Goal: Find specific page/section

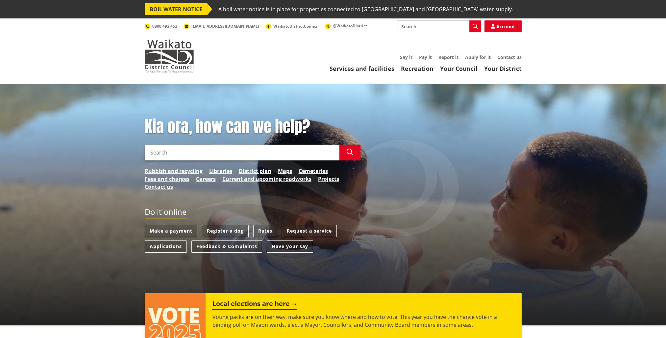
click at [177, 155] on input "Search" at bounding box center [242, 152] width 195 height 16
type input "duty planner"
click at [347, 151] on icon "button" at bounding box center [350, 152] width 7 height 7
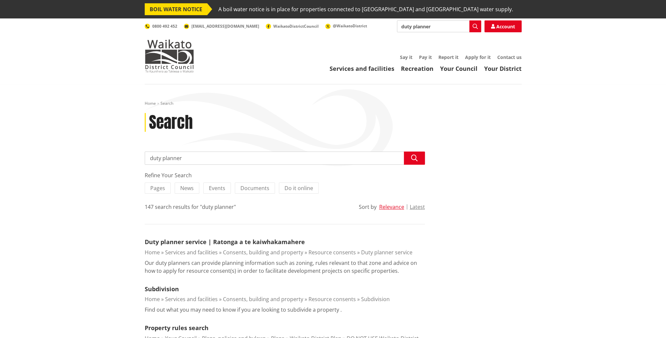
scroll to position [99, 0]
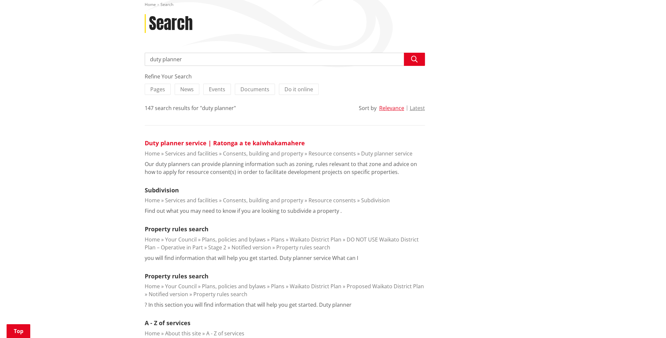
click at [163, 143] on link "Duty planner service | Ratonga a te kaiwhakamahere" at bounding box center [225, 143] width 160 height 8
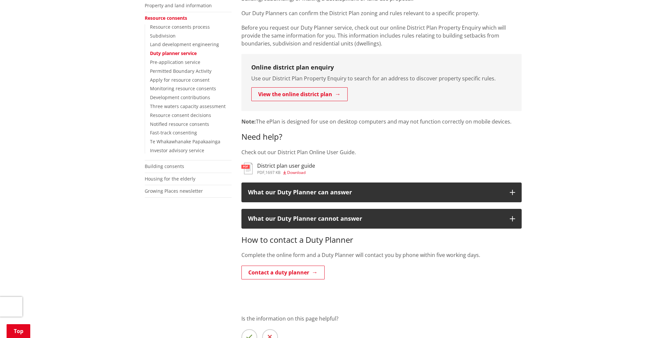
scroll to position [197, 0]
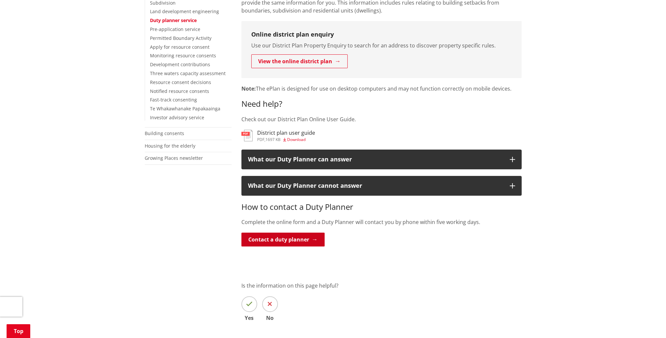
click at [267, 237] on link "Contact a duty planner" at bounding box center [282, 239] width 83 height 14
